Goal: Transaction & Acquisition: Purchase product/service

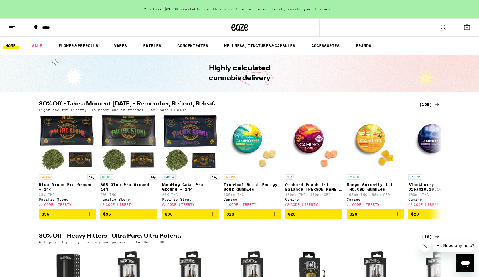
click at [429, 103] on div "(198)" at bounding box center [429, 104] width 21 height 7
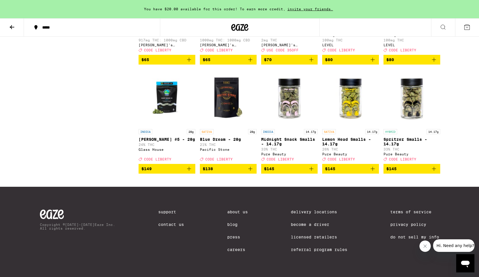
scroll to position [4317, 0]
click at [426, 168] on span "$145" at bounding box center [411, 168] width 51 height 7
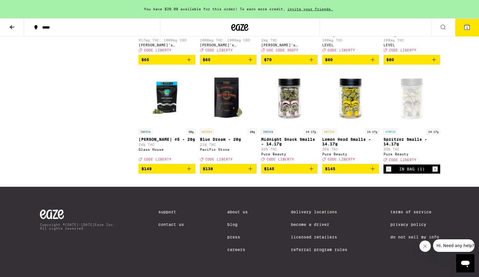
click at [465, 29] on icon at bounding box center [467, 27] width 5 height 5
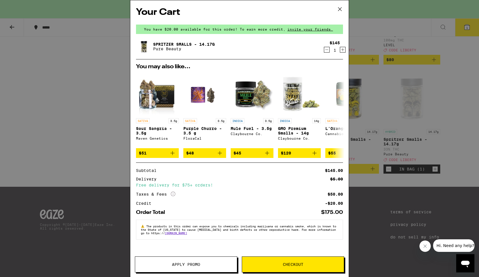
click at [185, 270] on button "Apply Promo" at bounding box center [186, 264] width 102 height 16
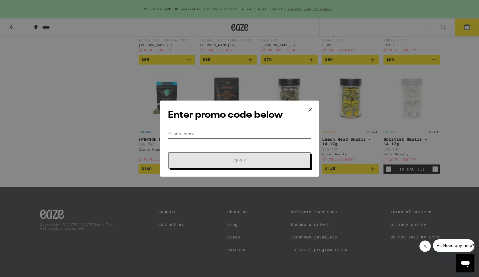
click at [185, 135] on input "Promo Code" at bounding box center [239, 133] width 143 height 9
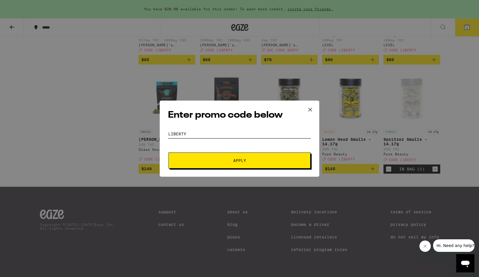
type input "liberty"
click at [199, 160] on span "Apply" at bounding box center [239, 160] width 103 height 4
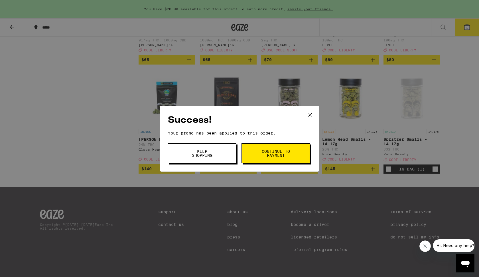
click at [277, 156] on span "Continue to payment" at bounding box center [275, 153] width 29 height 8
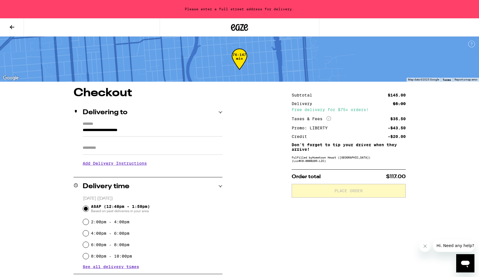
click at [238, 26] on icon at bounding box center [239, 27] width 17 height 10
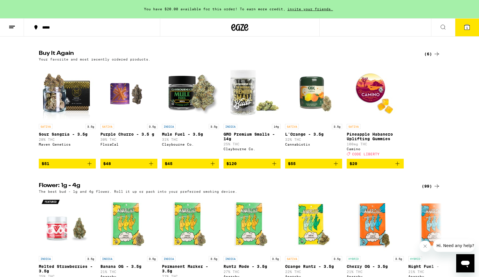
scroll to position [453, 0]
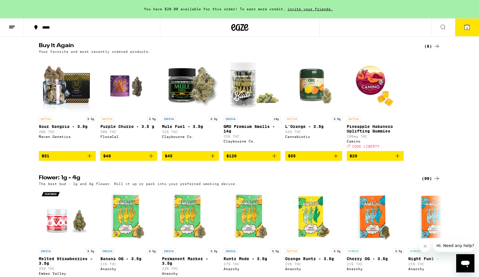
click at [432, 182] on div "(99)" at bounding box center [431, 178] width 19 height 7
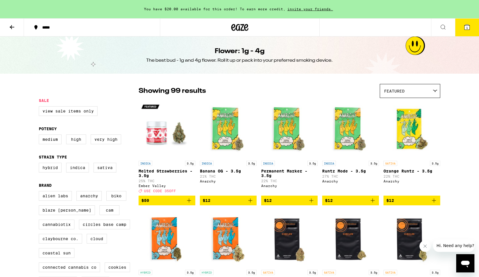
click at [238, 27] on icon at bounding box center [239, 27] width 17 height 10
